Goal: Information Seeking & Learning: Learn about a topic

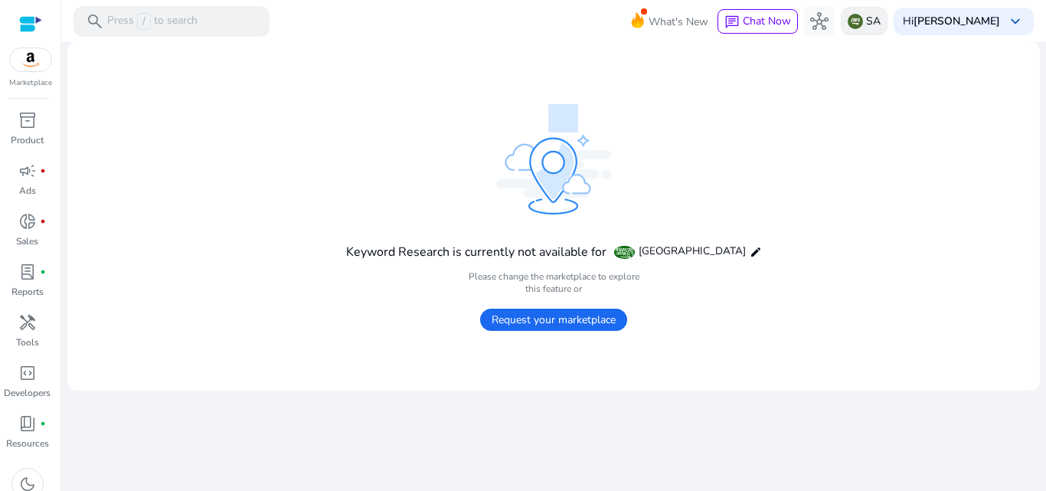
click at [880, 23] on p "SA" at bounding box center [873, 21] width 15 height 27
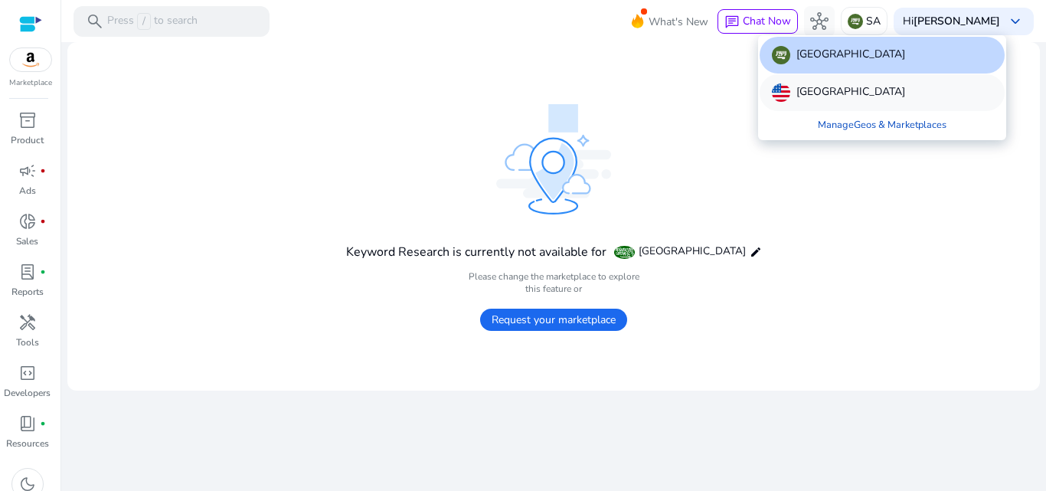
click at [795, 90] on div "[GEOGRAPHIC_DATA]" at bounding box center [838, 92] width 133 height 18
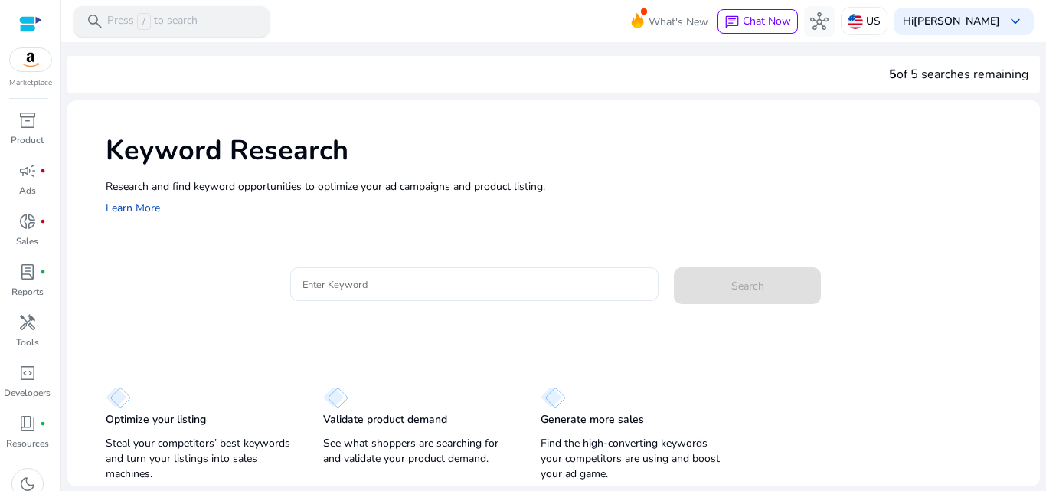
click at [173, 15] on p "Press / to search" at bounding box center [152, 21] width 90 height 17
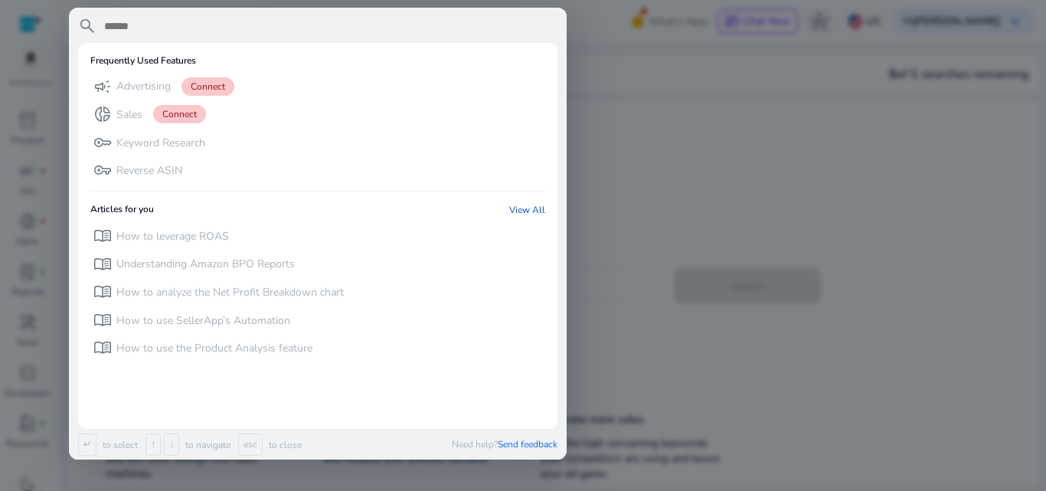
click at [789, 152] on div at bounding box center [523, 245] width 1046 height 491
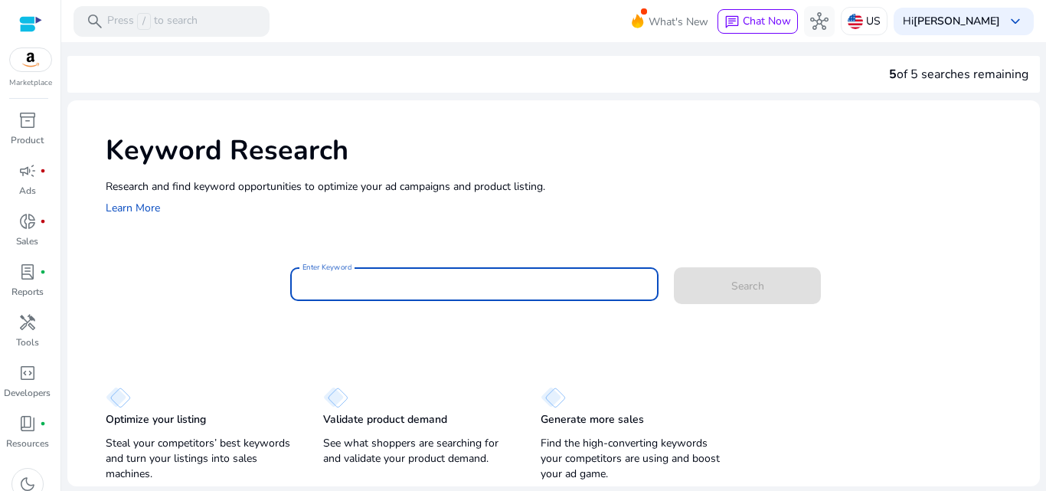
click at [425, 284] on input "Enter Keyword" at bounding box center [474, 284] width 344 height 17
paste input "**********"
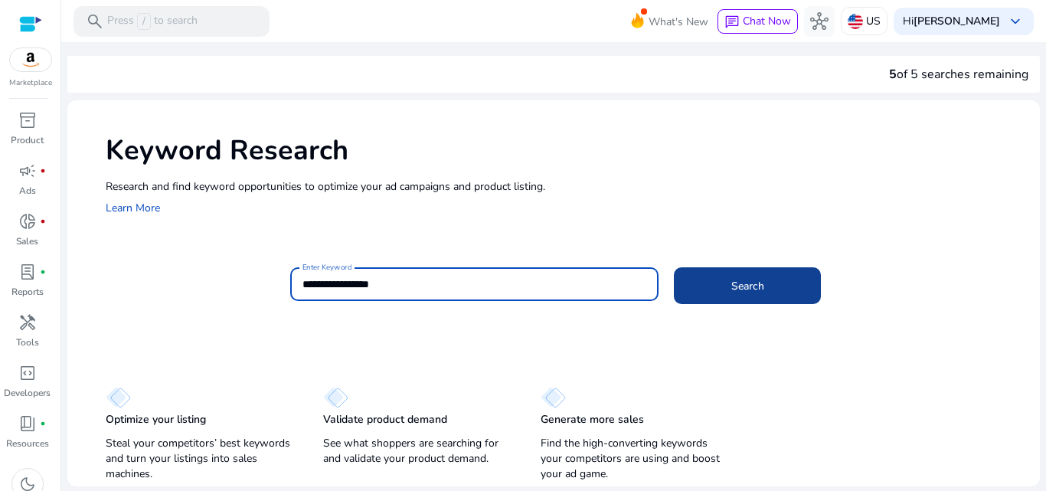
type input "**********"
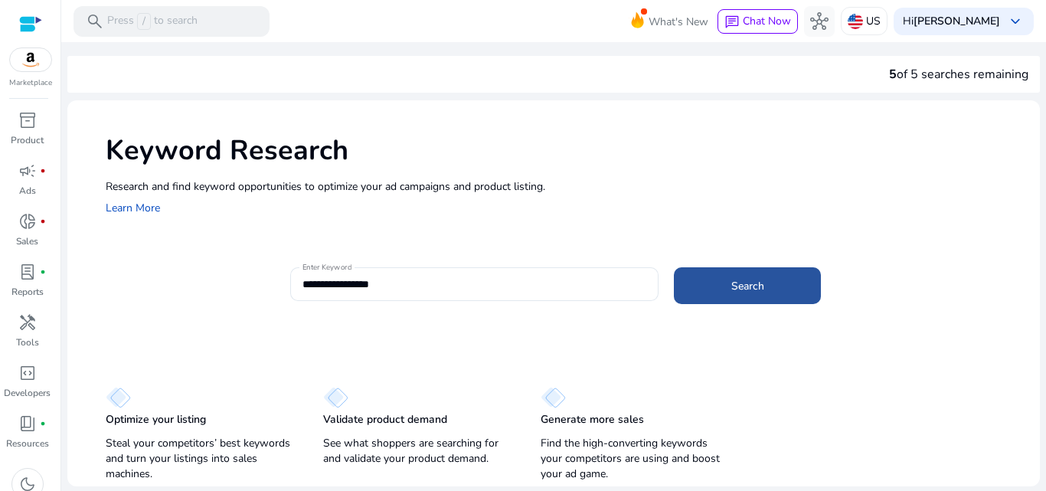
click at [765, 286] on span at bounding box center [747, 285] width 147 height 37
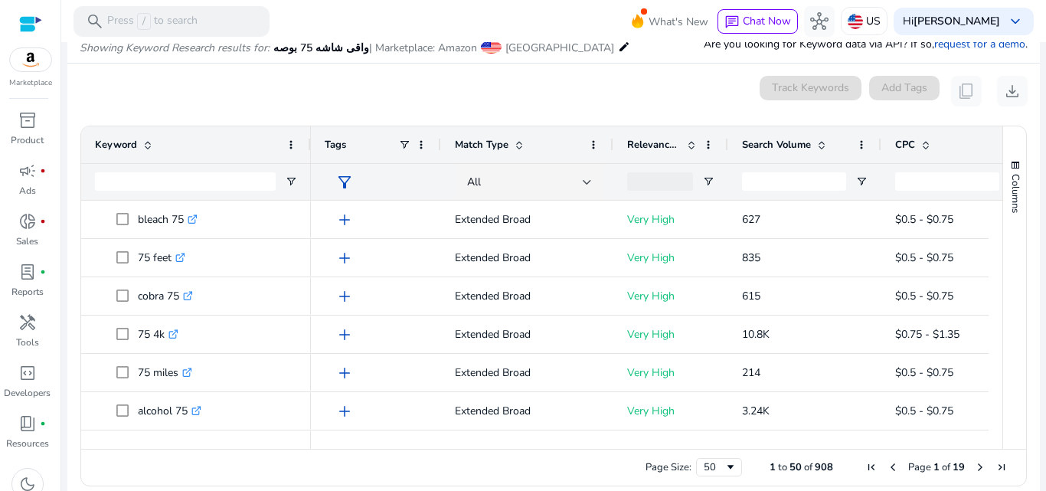
drag, startPoint x: 996, startPoint y: 215, endPoint x: 994, endPoint y: 231, distance: 16.1
click at [994, 231] on div "Keyword Tags Match Type 53" at bounding box center [553, 287] width 945 height 322
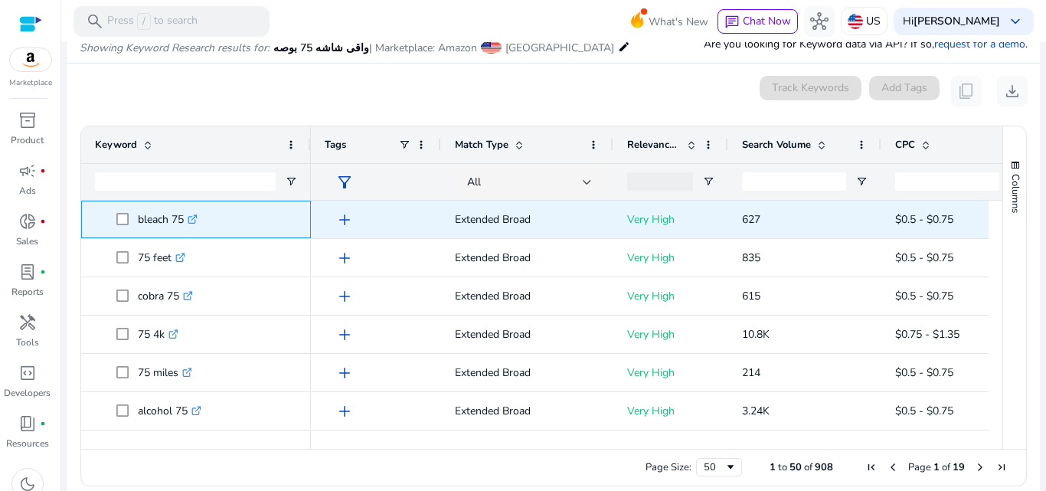
click at [197, 217] on icon ".st0{fill:#2c8af8}" at bounding box center [193, 219] width 10 height 10
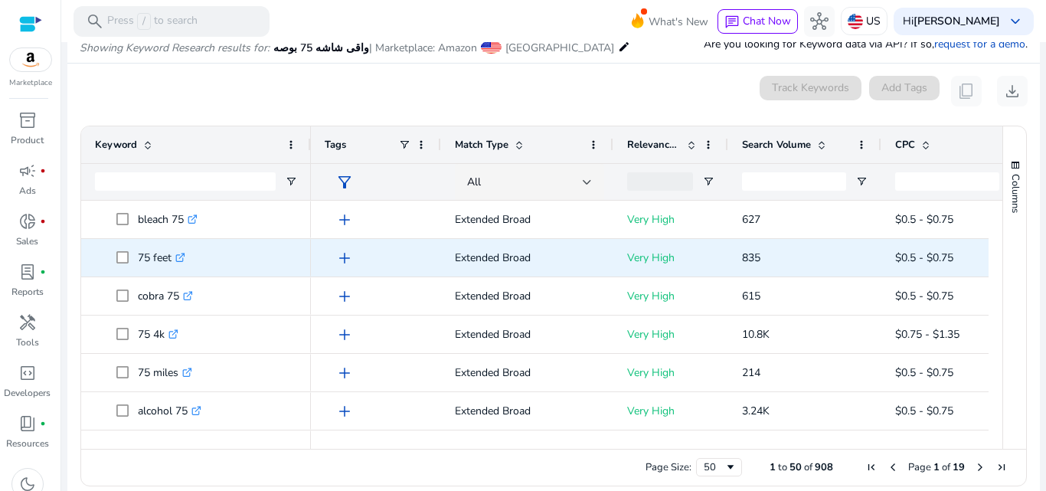
click at [181, 258] on icon ".st0{fill:#2c8af8}" at bounding box center [180, 258] width 10 height 10
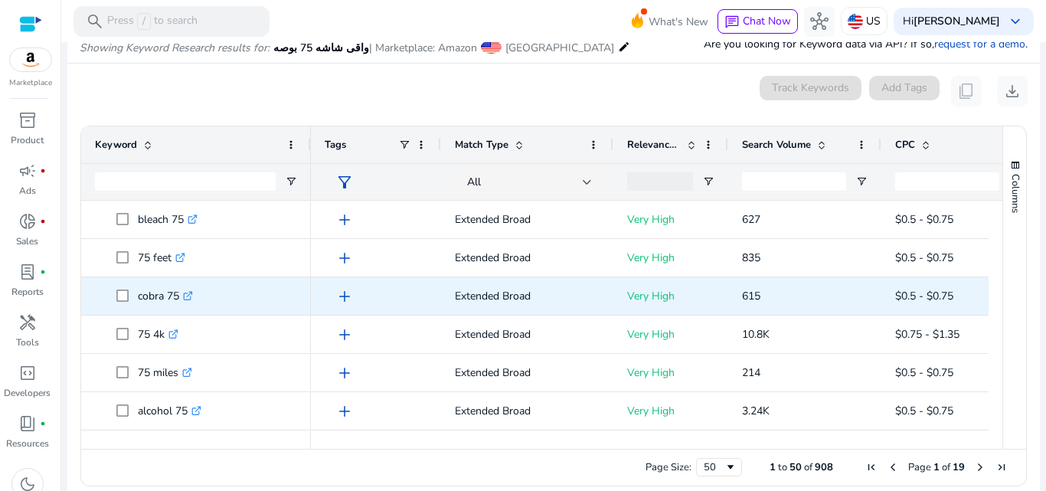
click at [188, 294] on icon ".st0{fill:#2c8af8}" at bounding box center [188, 296] width 10 height 10
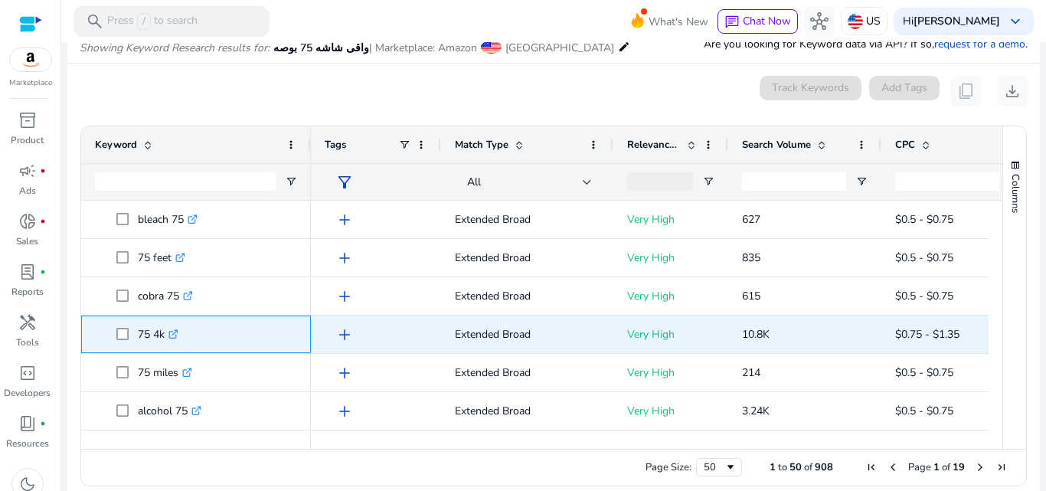
click at [178, 331] on icon at bounding box center [174, 331] width 5 height 5
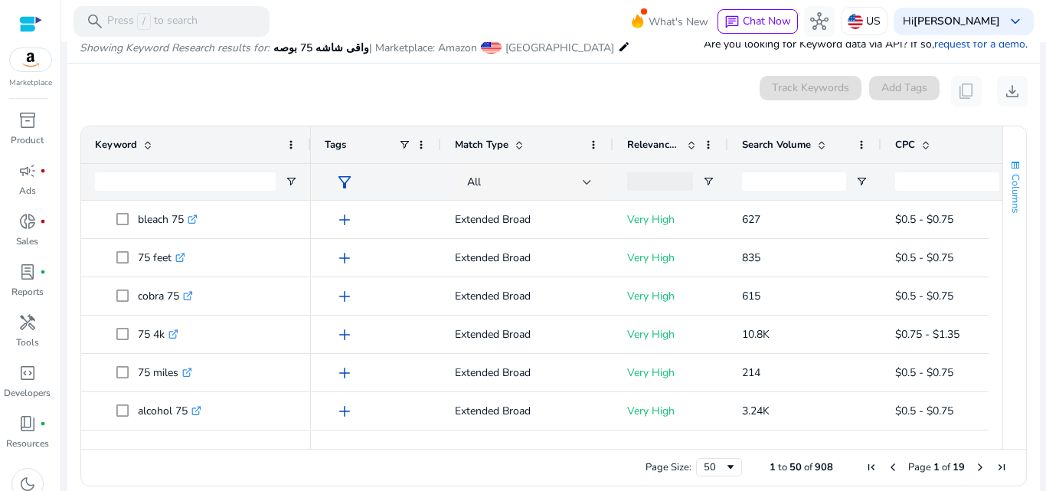
click at [1003, 220] on button "Columns" at bounding box center [1014, 186] width 23 height 83
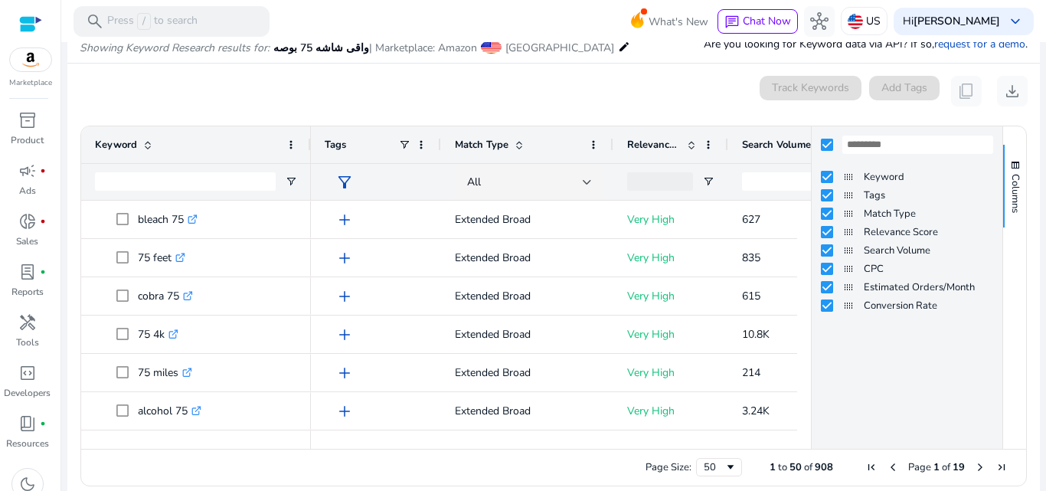
click at [426, 72] on mat-card "0 keyword(s) selected Track Keywords Add Tags content_copy download Press SPACE…" at bounding box center [553, 285] width 972 height 442
click at [664, 78] on div "0 keyword(s) selected Track Keywords Add Tags content_copy download" at bounding box center [554, 91] width 948 height 31
click at [602, 90] on div "0 keyword(s) selected Track Keywords Add Tags content_copy download" at bounding box center [554, 91] width 948 height 31
click at [1008, 179] on span "Columns" at bounding box center [1015, 193] width 14 height 39
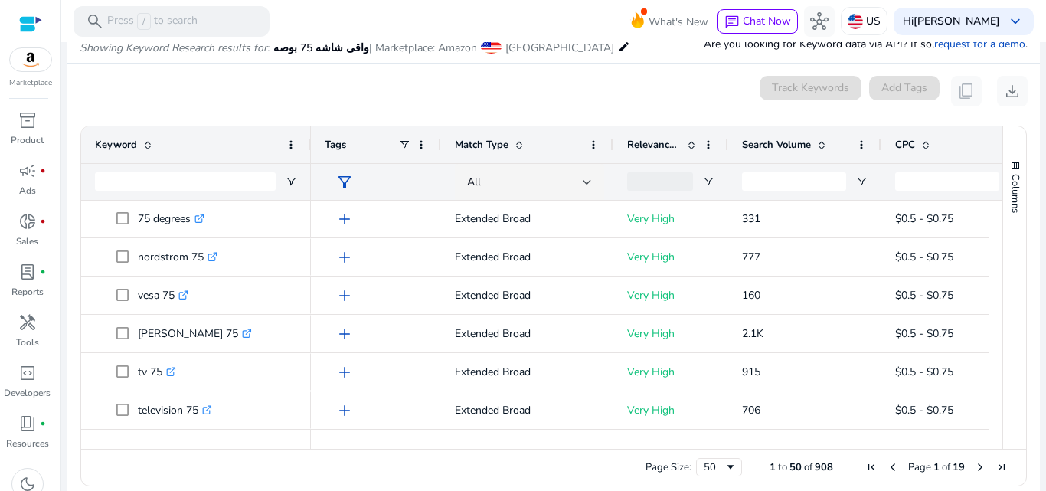
scroll to position [425, 0]
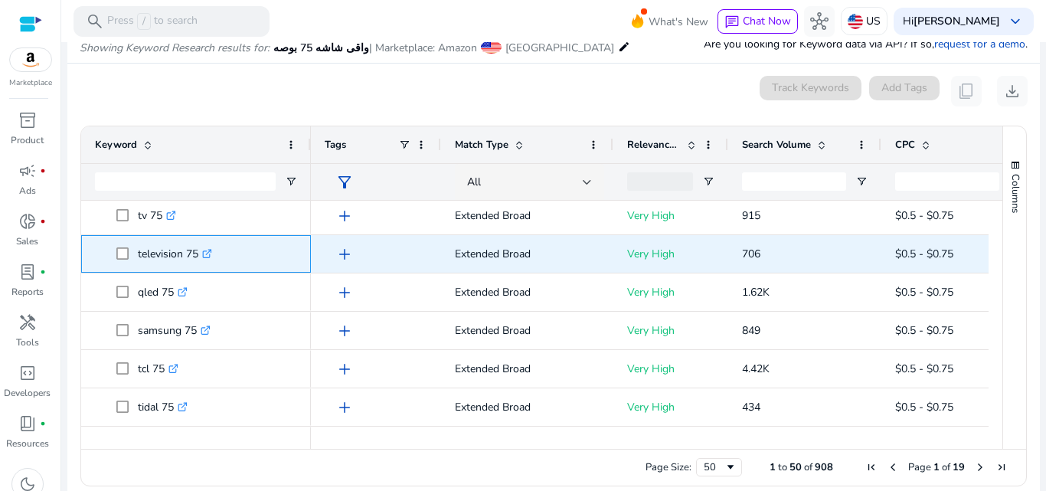
click at [210, 252] on icon ".st0{fill:#2c8af8}" at bounding box center [207, 254] width 10 height 10
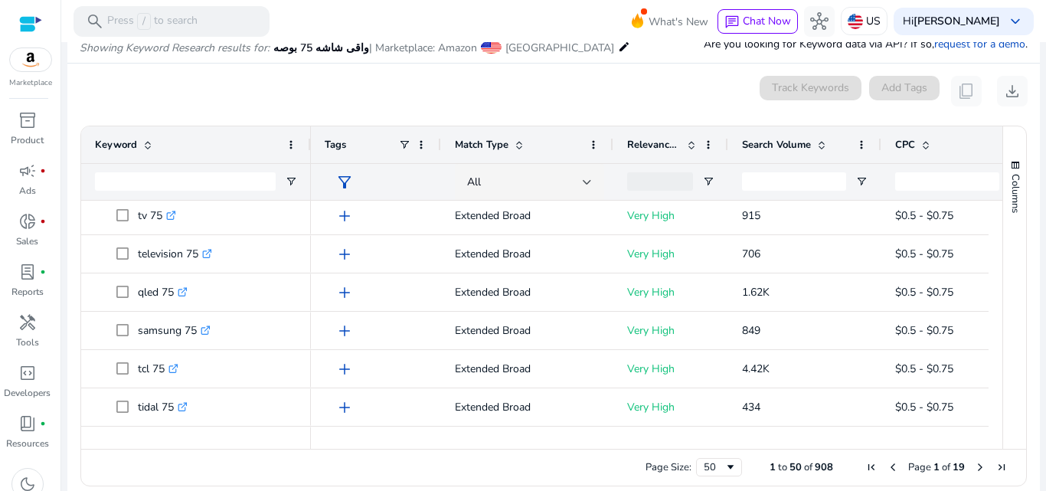
click at [618, 45] on mat-icon "edit" at bounding box center [624, 47] width 12 height 18
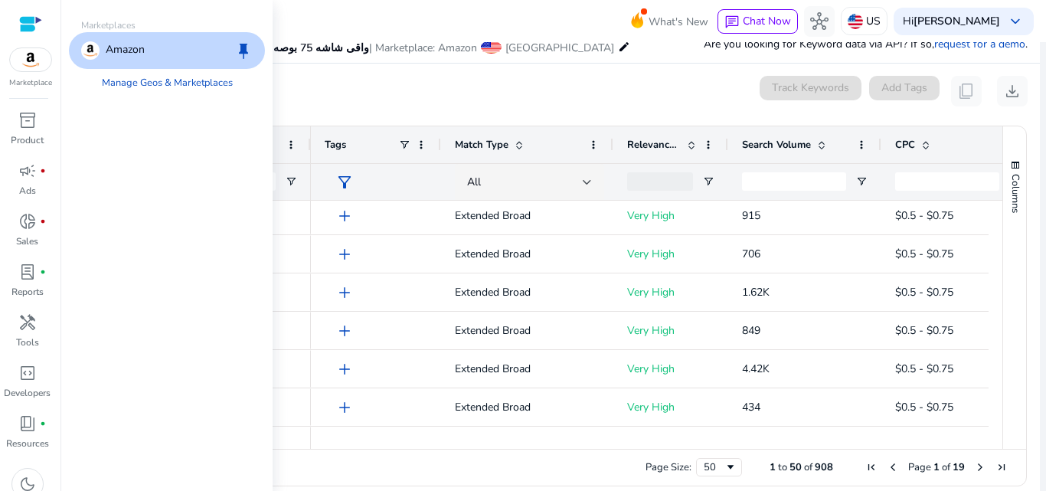
click at [618, 45] on mat-icon "edit" at bounding box center [624, 47] width 12 height 18
click at [880, 22] on p "US" at bounding box center [873, 21] width 15 height 27
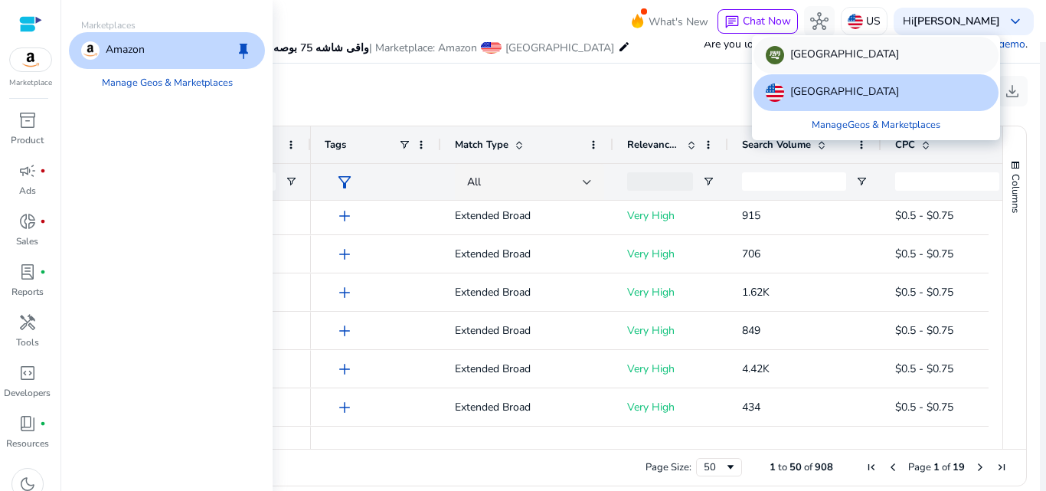
click at [834, 53] on p "[GEOGRAPHIC_DATA]" at bounding box center [844, 55] width 109 height 18
